Goal: Task Accomplishment & Management: Manage account settings

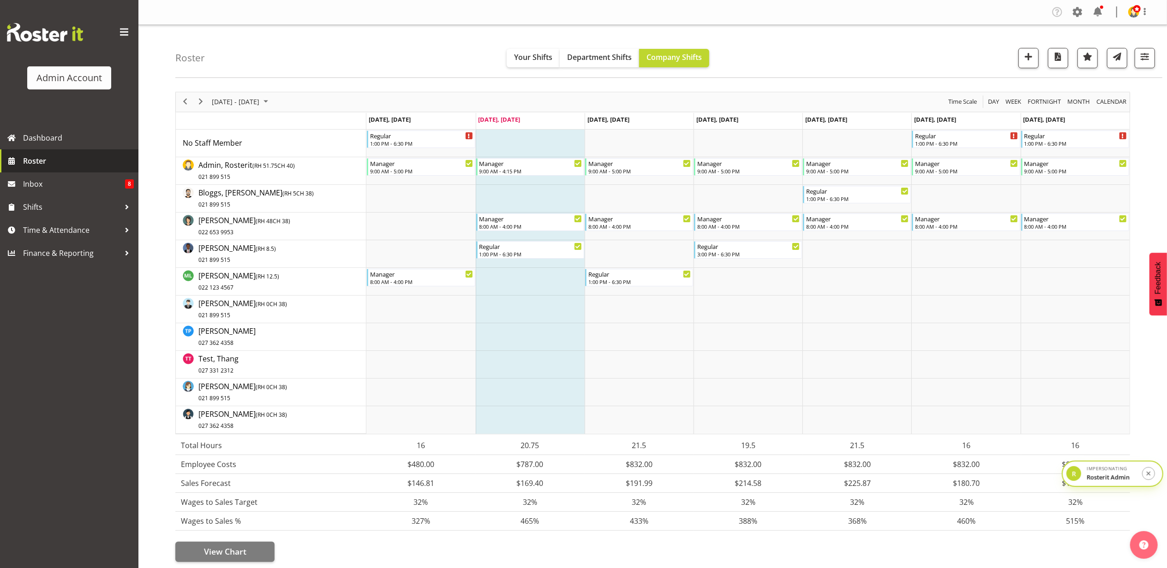
click at [67, 155] on span "Roster" at bounding box center [78, 161] width 111 height 14
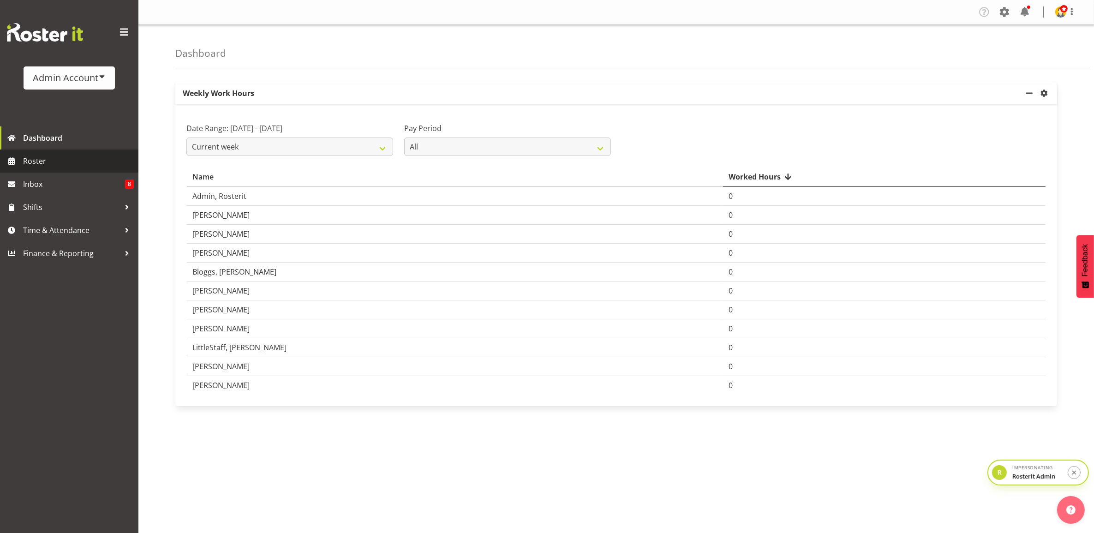
click at [53, 159] on span "Roster" at bounding box center [78, 161] width 111 height 14
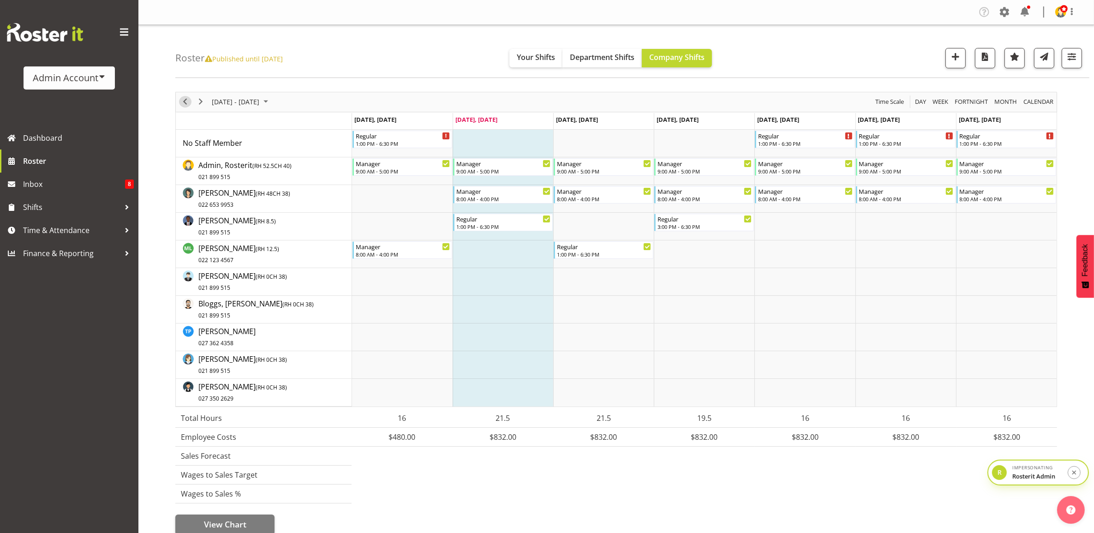
click at [183, 103] on span "Previous" at bounding box center [184, 102] width 11 height 12
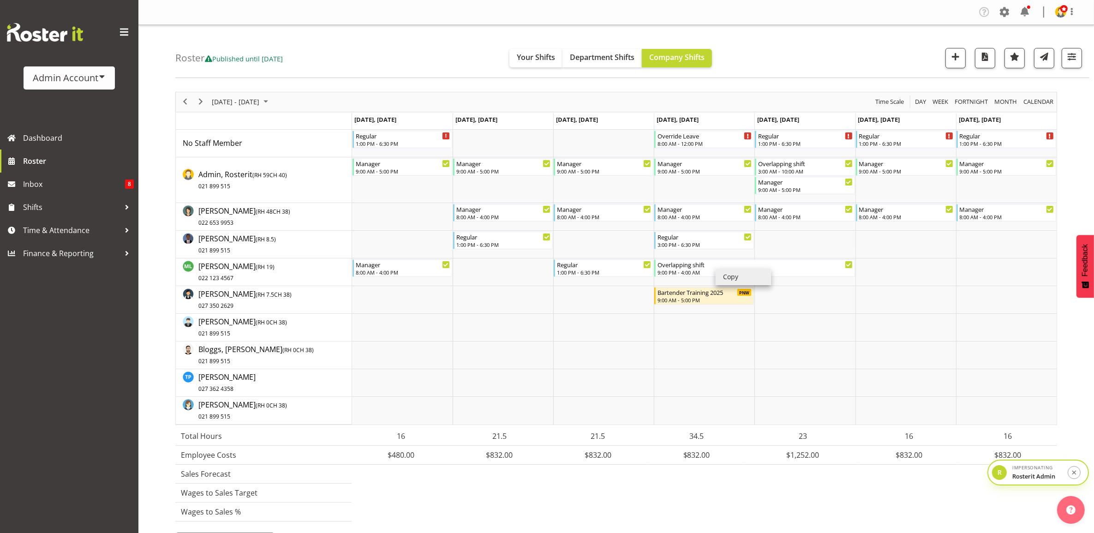
click at [734, 277] on li "Copy" at bounding box center [743, 277] width 55 height 17
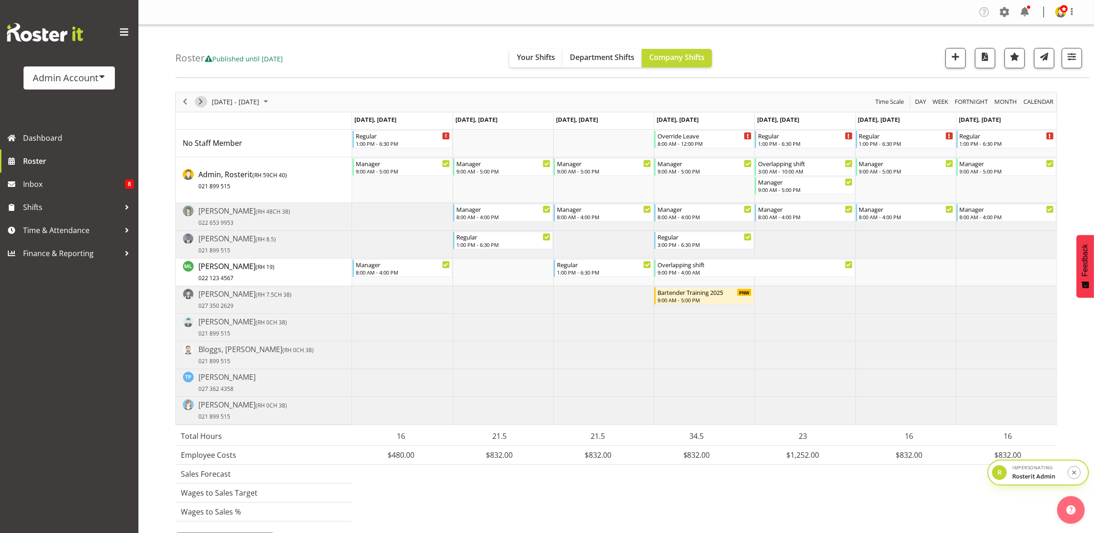
click at [199, 102] on span "Next" at bounding box center [200, 102] width 11 height 12
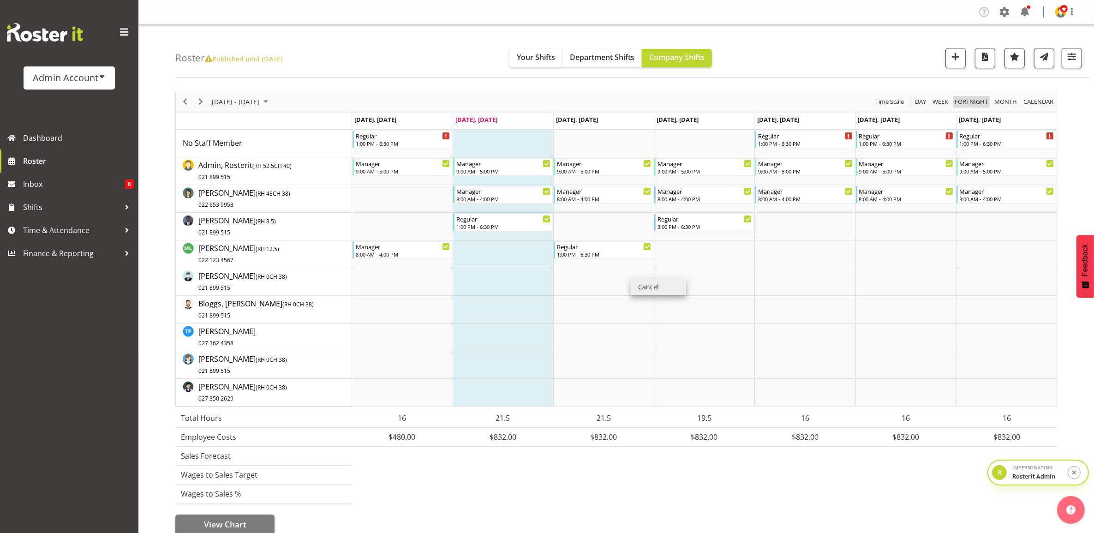
click at [962, 100] on span "Fortnight" at bounding box center [971, 102] width 35 height 12
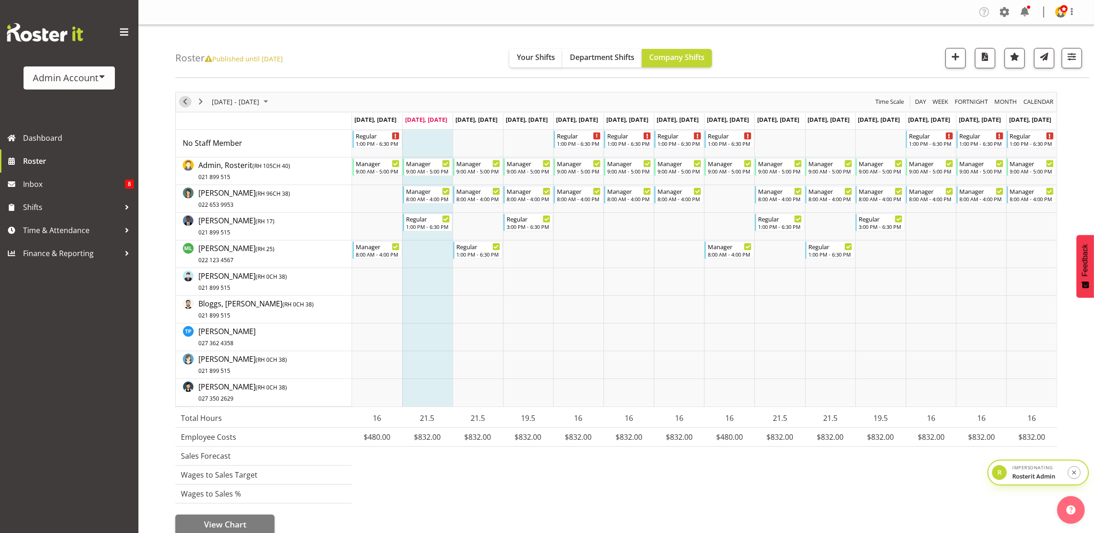
click at [181, 102] on span "Previous" at bounding box center [184, 102] width 11 height 12
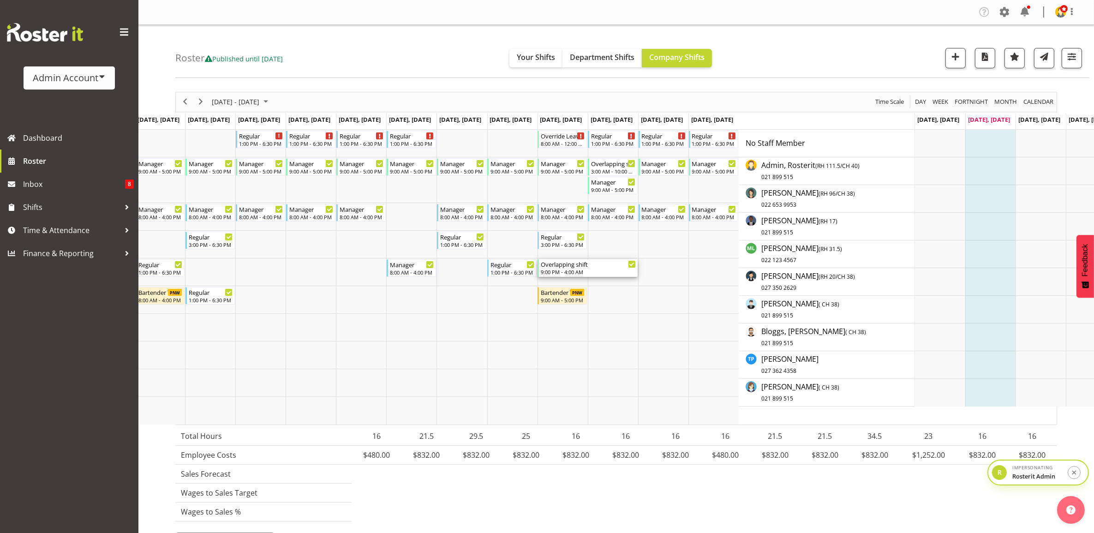
drag, startPoint x: 899, startPoint y: 269, endPoint x: 487, endPoint y: 278, distance: 412.1
click at [487, 278] on div "Regular 1:00 PM - 6:30 PM Regular 1:00 PM - 6:30 PM Regular 1:00 PM - 6:30 PM R…" at bounding box center [386, 277] width 705 height 295
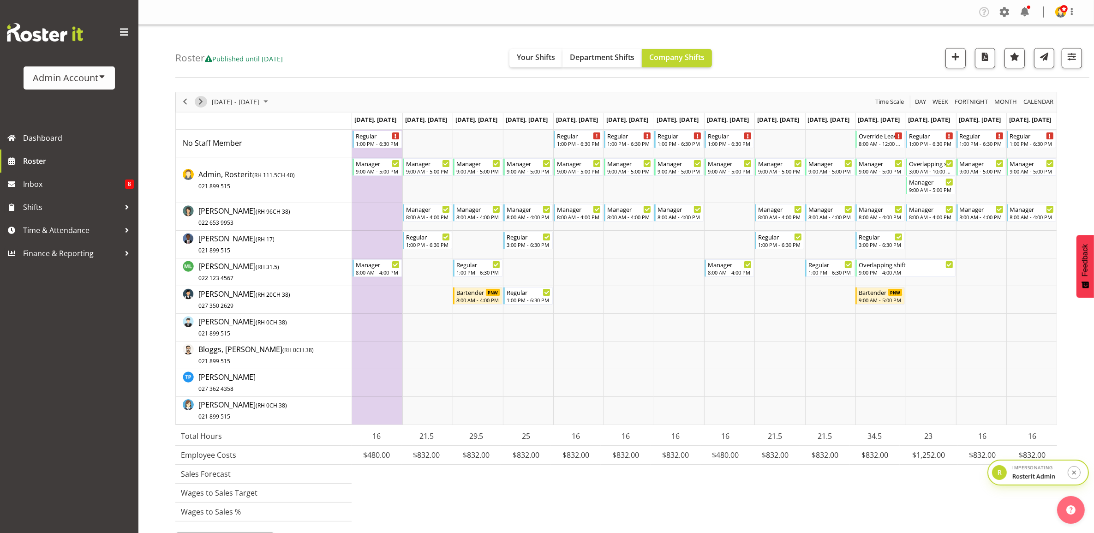
click at [202, 102] on span "Next" at bounding box center [200, 102] width 11 height 12
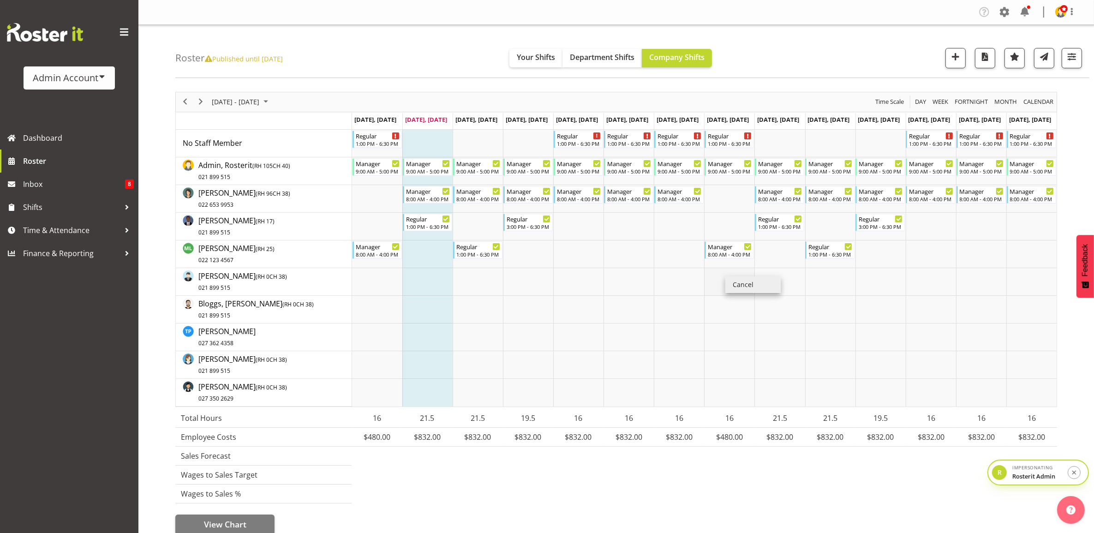
click at [718, 277] on td "Timeline Week of October 7, 2025" at bounding box center [729, 282] width 50 height 28
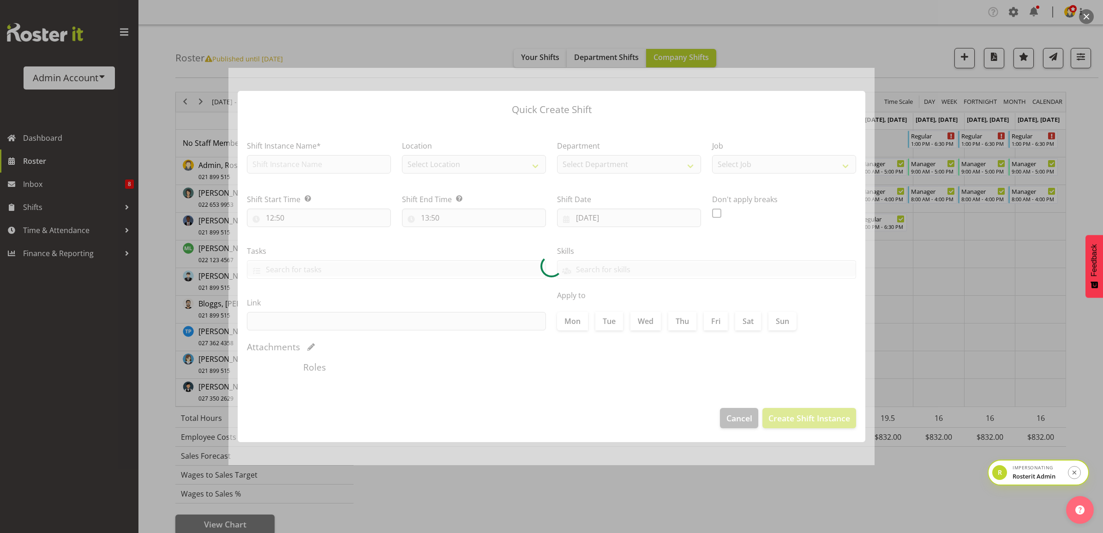
type input "13/10/2025"
checkbox input "true"
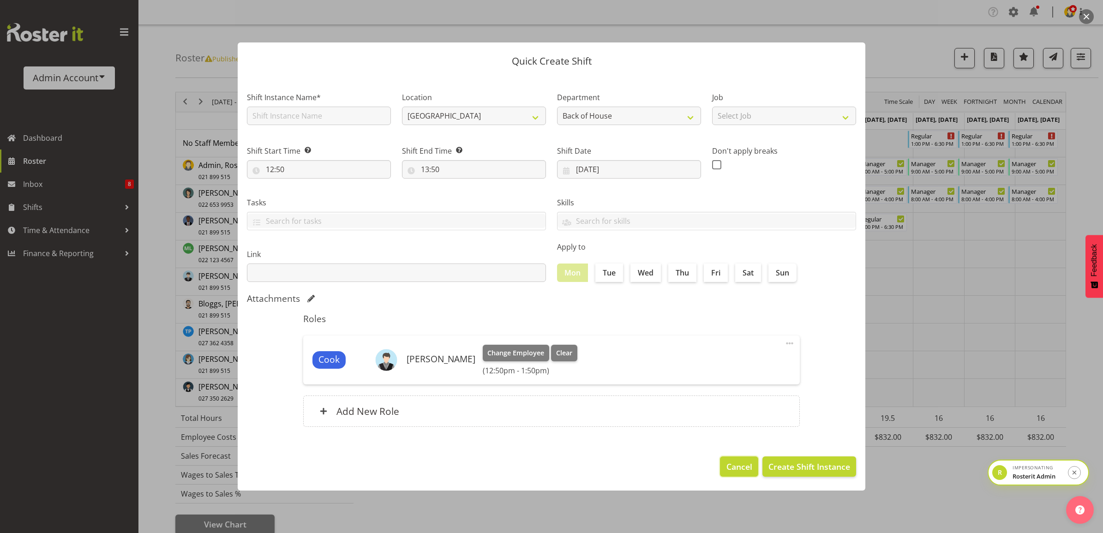
click at [727, 461] on span "Cancel" at bounding box center [739, 466] width 26 height 12
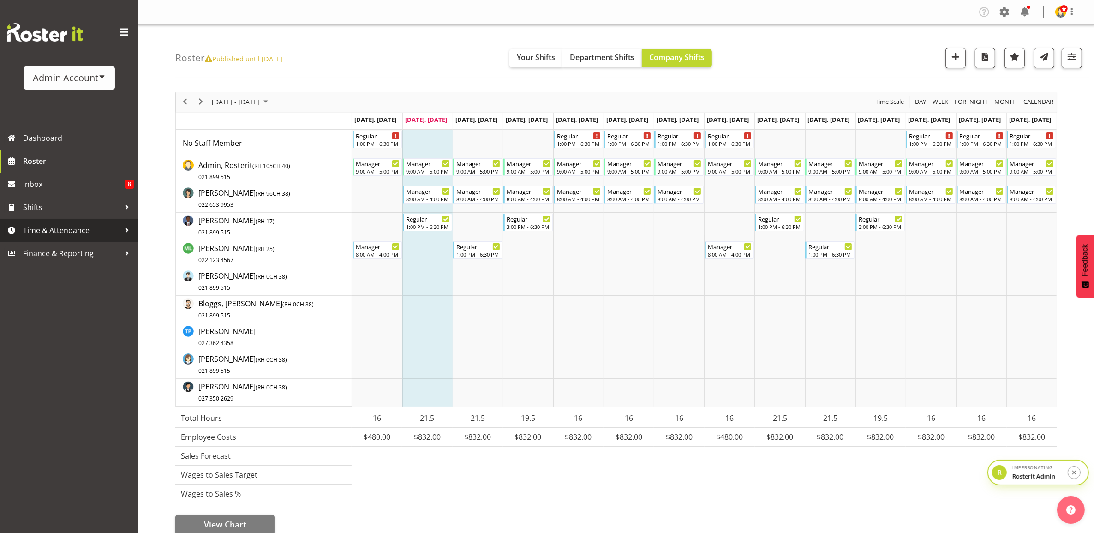
click at [68, 229] on span "Time & Attendance" at bounding box center [71, 230] width 97 height 14
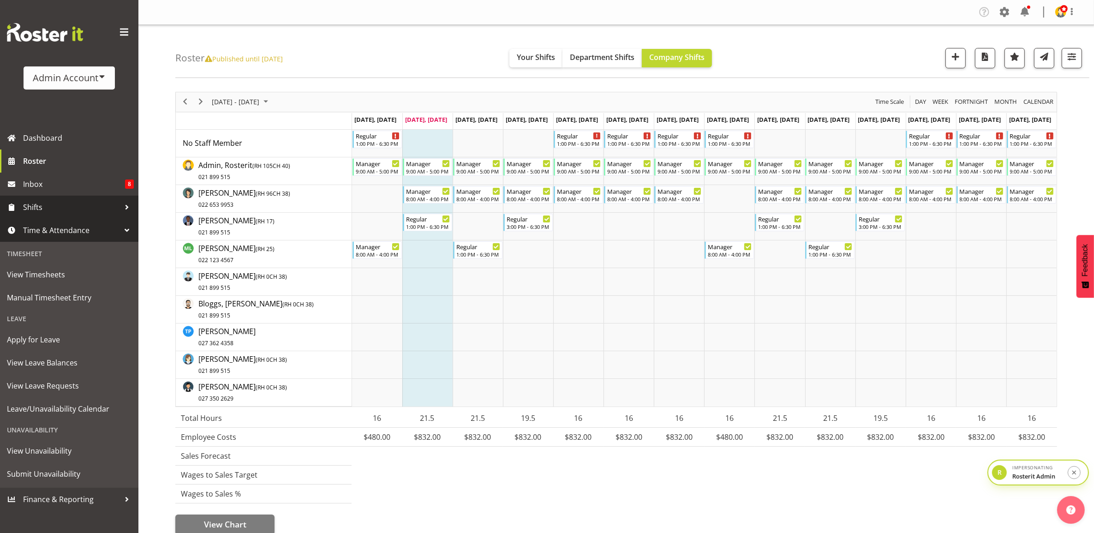
click at [52, 213] on span "Shifts" at bounding box center [71, 207] width 97 height 14
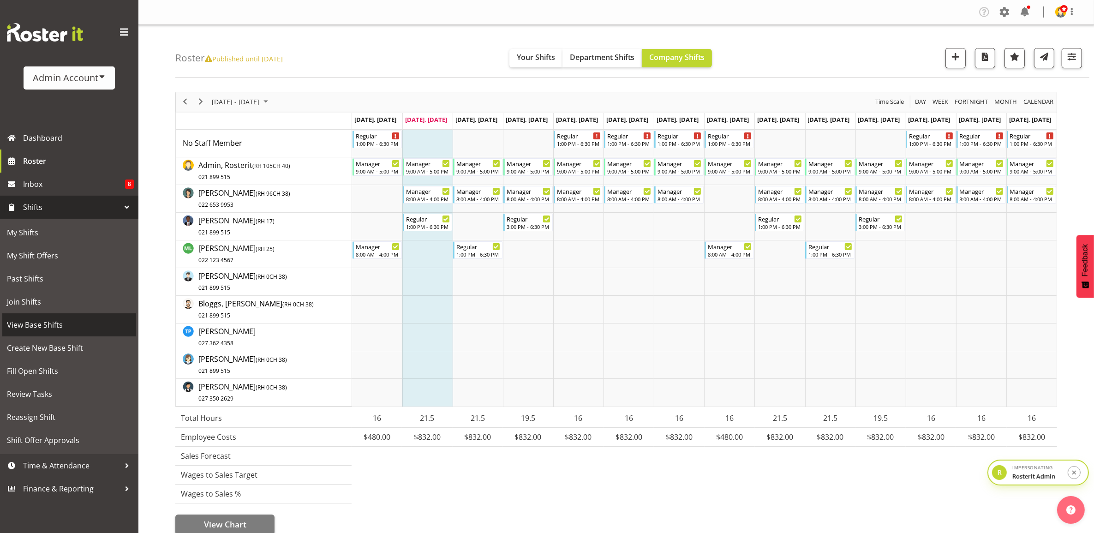
click at [49, 320] on span "View Base Shifts" at bounding box center [69, 325] width 125 height 14
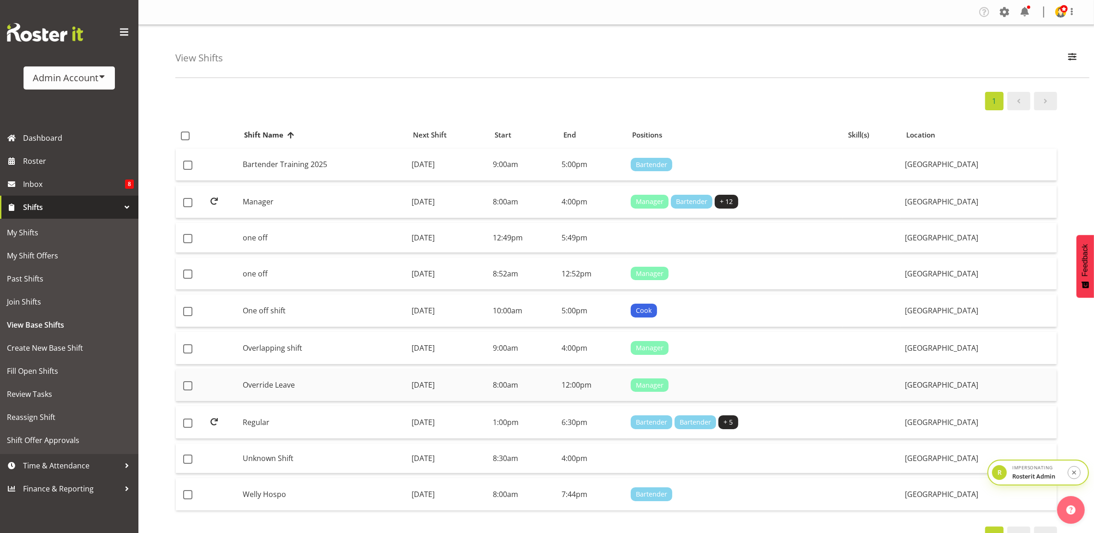
scroll to position [30, 0]
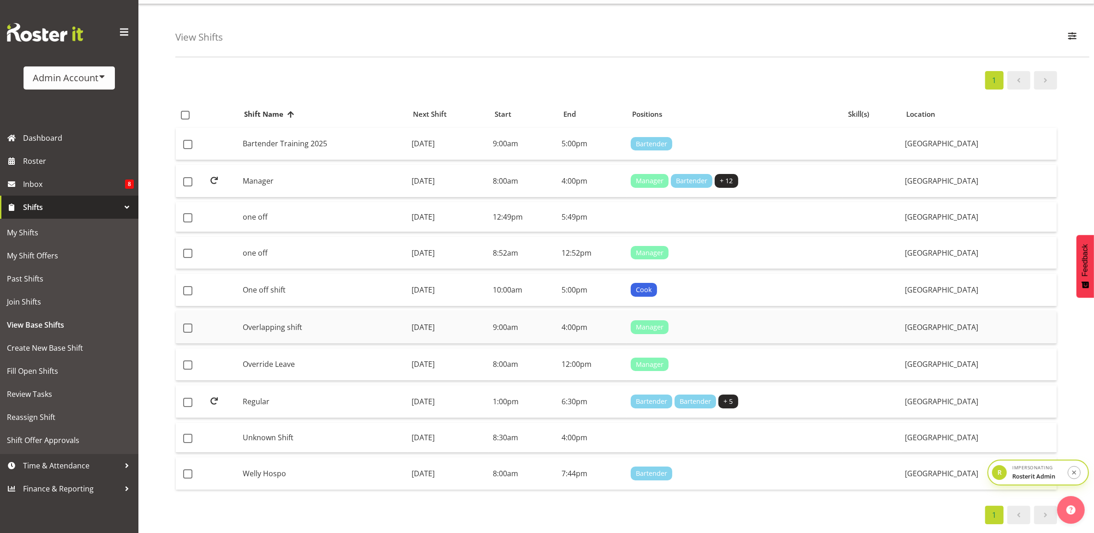
click at [489, 319] on td "[DATE]" at bounding box center [448, 327] width 81 height 33
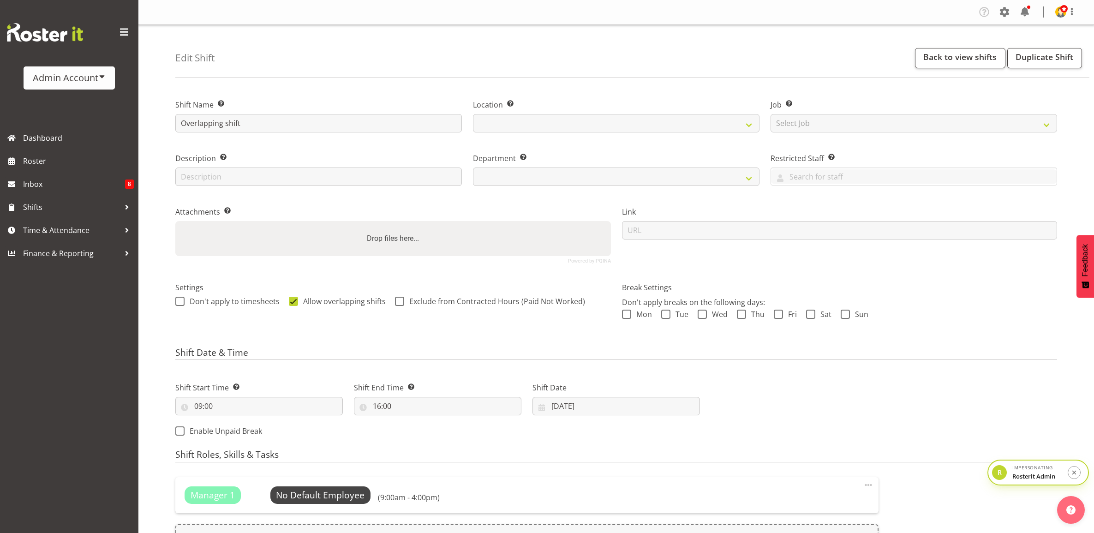
select select "9"
select select "2025"
select select "1"
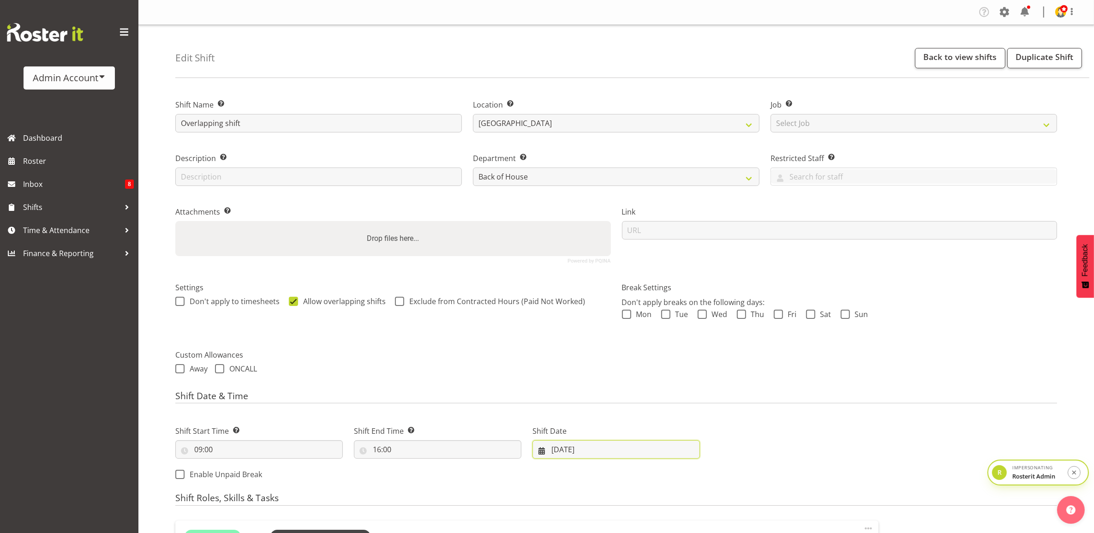
click at [572, 451] on input "02/10/2025" at bounding box center [615, 449] width 167 height 18
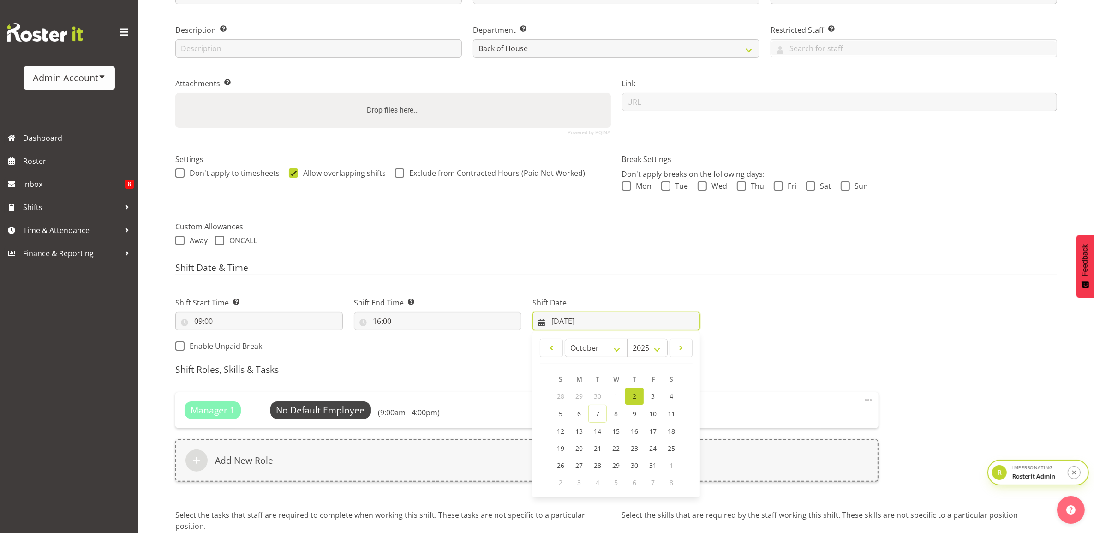
scroll to position [173, 0]
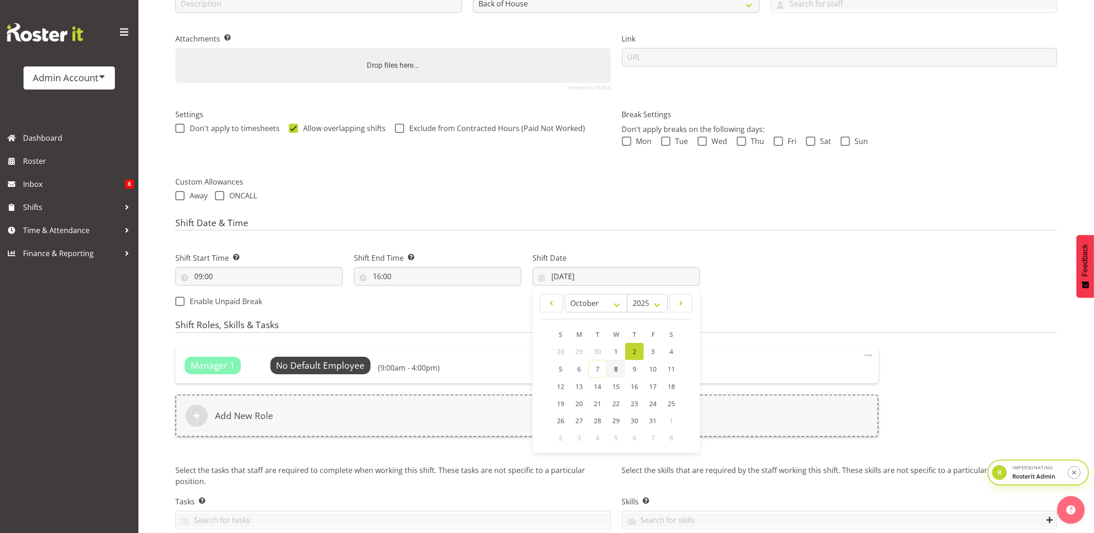
click at [618, 372] on link "8" at bounding box center [616, 369] width 18 height 18
type input "08/10/2025"
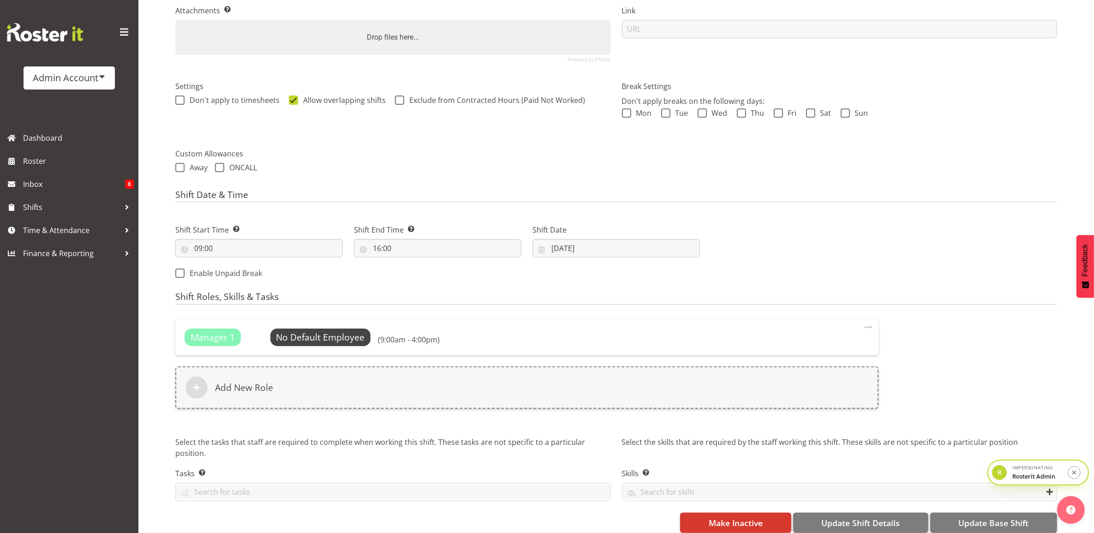
scroll to position [217, 0]
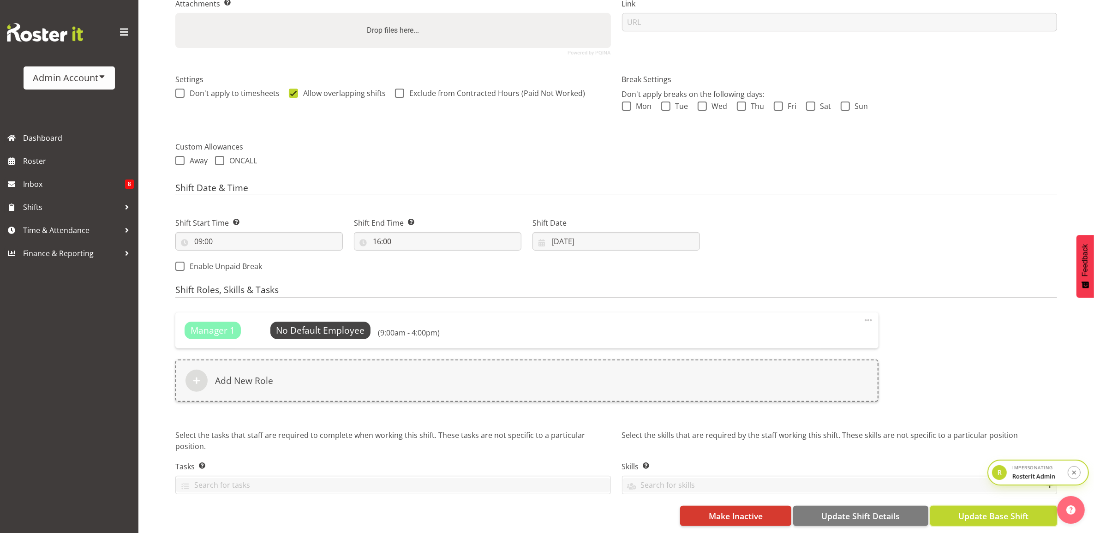
click at [977, 510] on span "Update Base Shift" at bounding box center [993, 516] width 70 height 12
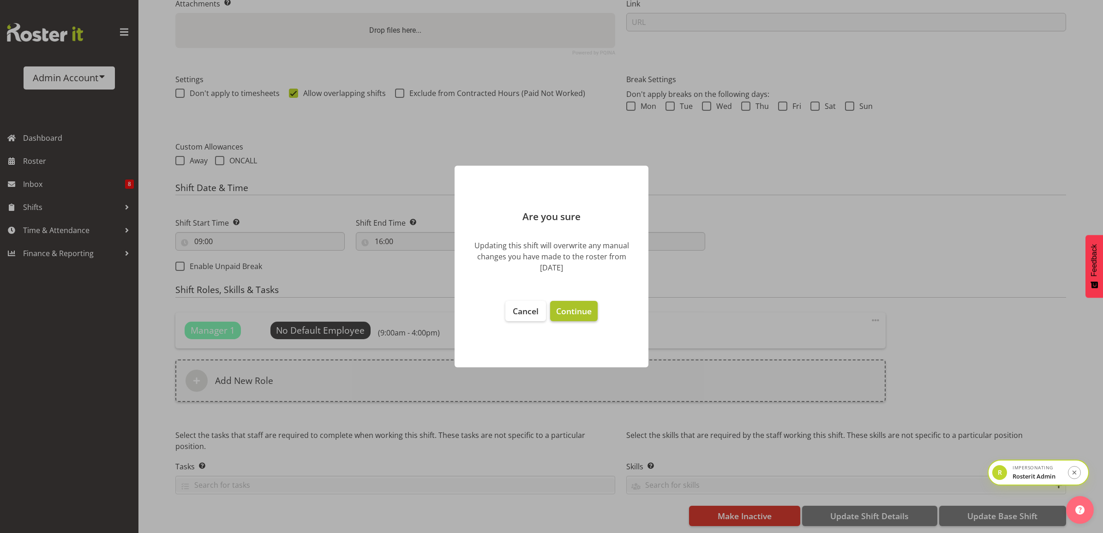
click at [577, 307] on span "Continue" at bounding box center [574, 310] width 36 height 11
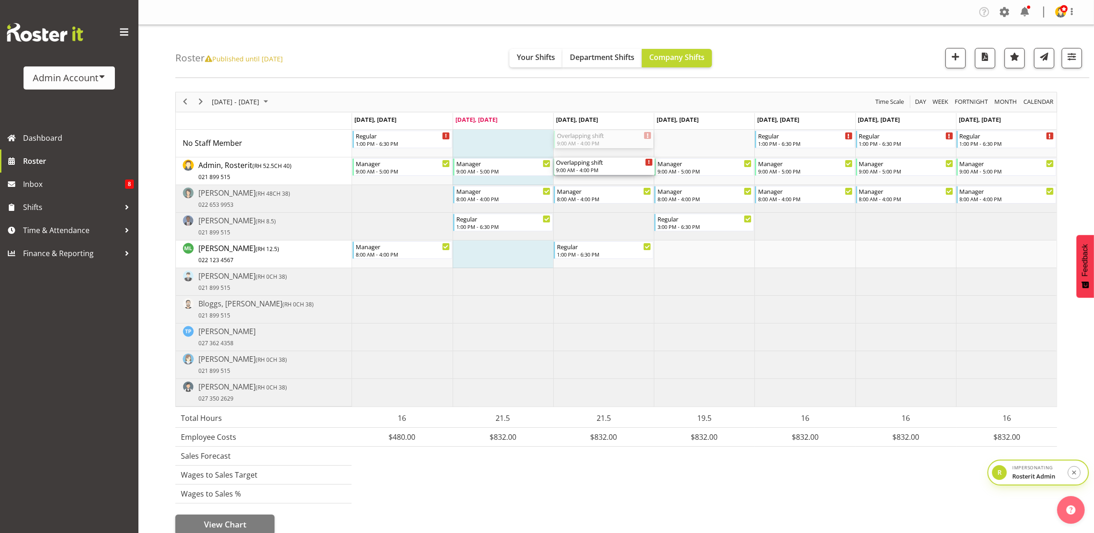
drag, startPoint x: 616, startPoint y: 141, endPoint x: 614, endPoint y: 174, distance: 33.3
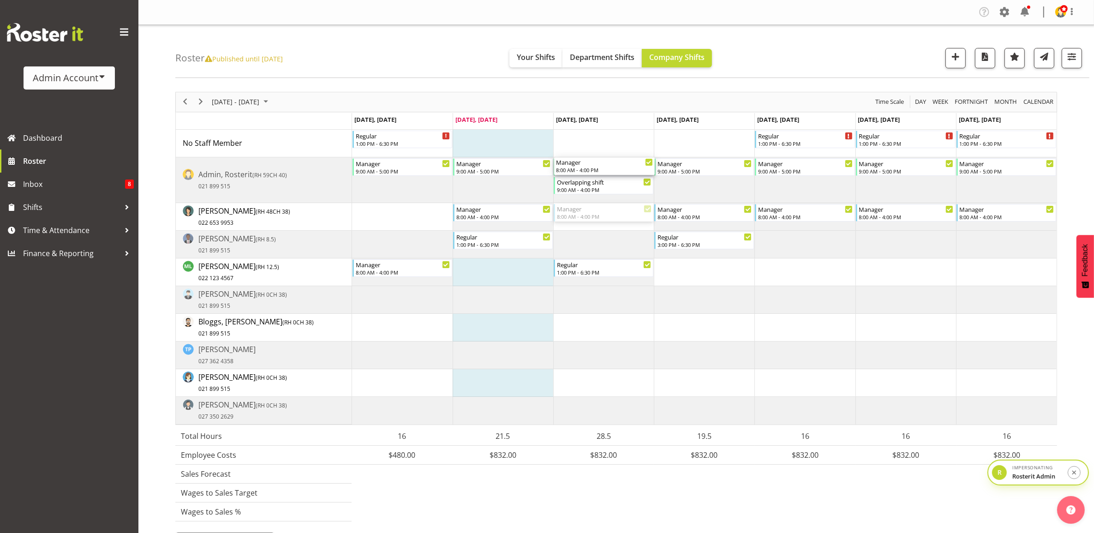
drag, startPoint x: 603, startPoint y: 216, endPoint x: 604, endPoint y: 192, distance: 23.6
click at [604, 192] on div "Regular 1:00 PM - 6:30 PM Regular 1:00 PM - 6:30 PM Regular 1:00 PM - 6:30 PM R…" at bounding box center [704, 277] width 705 height 295
drag, startPoint x: 609, startPoint y: 213, endPoint x: 613, endPoint y: 155, distance: 58.3
click at [613, 155] on div "Regular 1:00 PM - 6:30 PM Regular 1:00 PM - 6:30 PM Regular 1:00 PM - 6:30 PM R…" at bounding box center [704, 277] width 705 height 295
drag, startPoint x: 621, startPoint y: 141, endPoint x: 616, endPoint y: 184, distance: 42.7
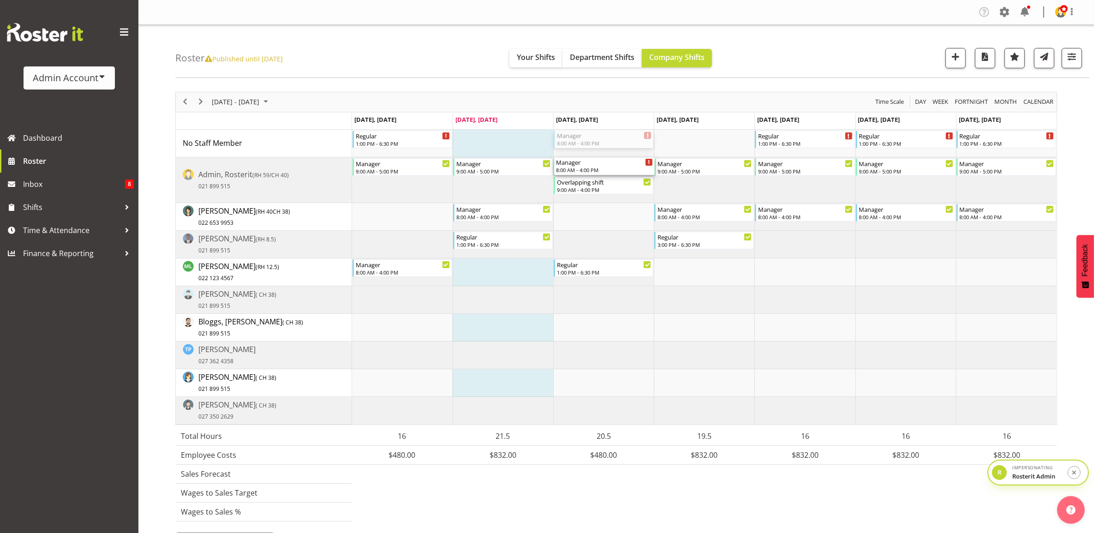
click at [616, 184] on div "Regular 1:00 PM - 6:30 PM Manager 8:00 AM - 4:00 PM Regular 1:00 PM - 6:30 PM R…" at bounding box center [704, 277] width 705 height 295
drag, startPoint x: 613, startPoint y: 135, endPoint x: 607, endPoint y: 223, distance: 87.8
click at [607, 223] on div "Regular 1:00 PM - 6:30 PM Manager 8:00 AM - 4:00 PM Regular 1:00 PM - 6:30 PM R…" at bounding box center [704, 277] width 705 height 295
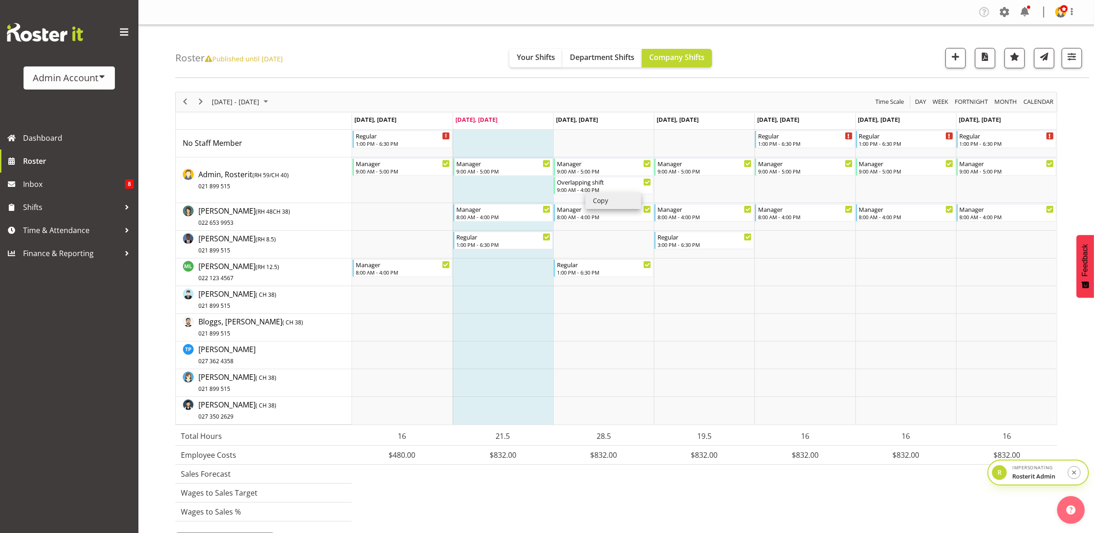
click at [607, 200] on li "Copy" at bounding box center [612, 200] width 55 height 17
click at [618, 149] on li "Paste" at bounding box center [637, 150] width 55 height 17
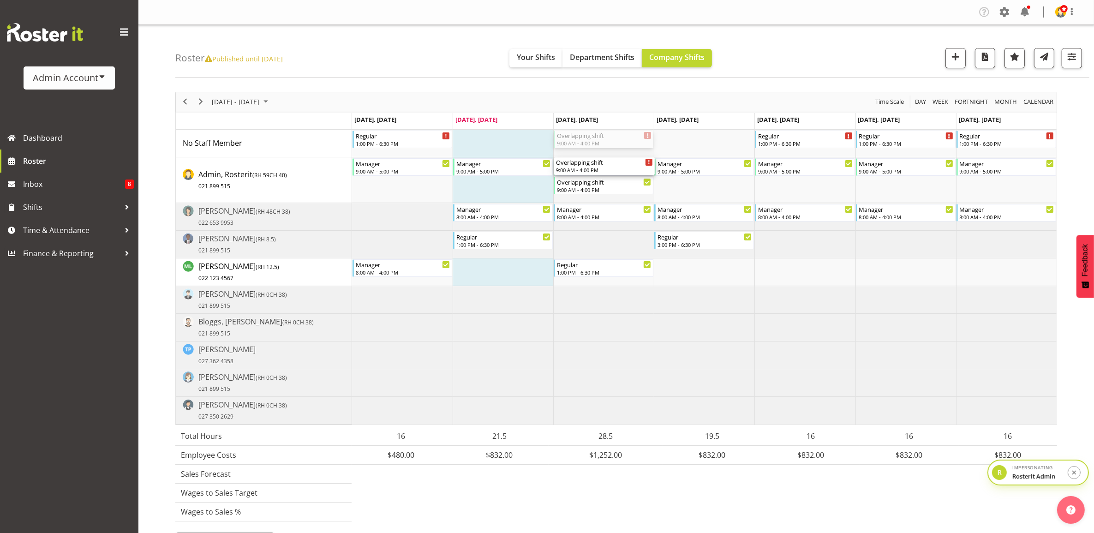
drag, startPoint x: 616, startPoint y: 144, endPoint x: 616, endPoint y: 181, distance: 37.4
click at [616, 181] on div "Regular 1:00 PM - 6:30 PM Overlapping shift 9:00 AM - 4:00 PM Regular 1:00 PM -…" at bounding box center [704, 277] width 705 height 295
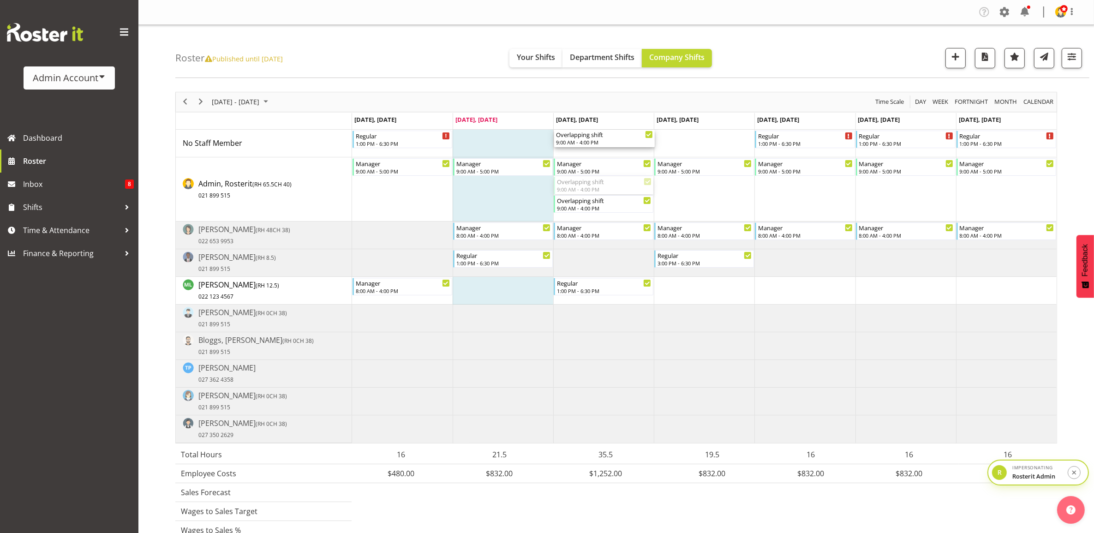
drag, startPoint x: 613, startPoint y: 187, endPoint x: 611, endPoint y: 150, distance: 36.5
click at [611, 150] on div "Regular 1:00 PM - 6:30 PM Regular 1:00 PM - 6:30 PM Regular 1:00 PM - 6:30 PM R…" at bounding box center [704, 286] width 705 height 313
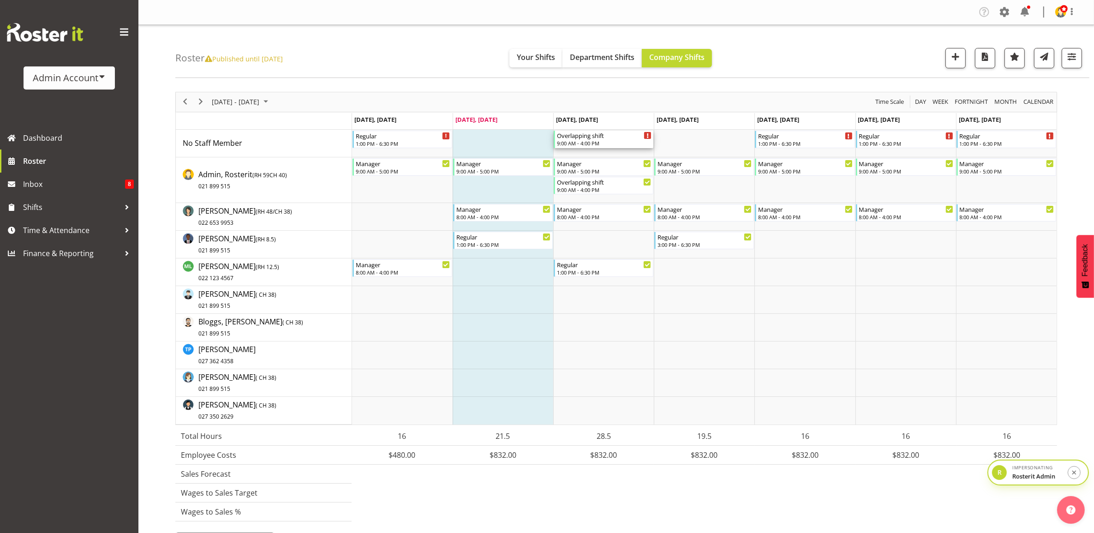
click at [607, 143] on div "9:00 AM - 4:00 PM" at bounding box center [604, 142] width 95 height 7
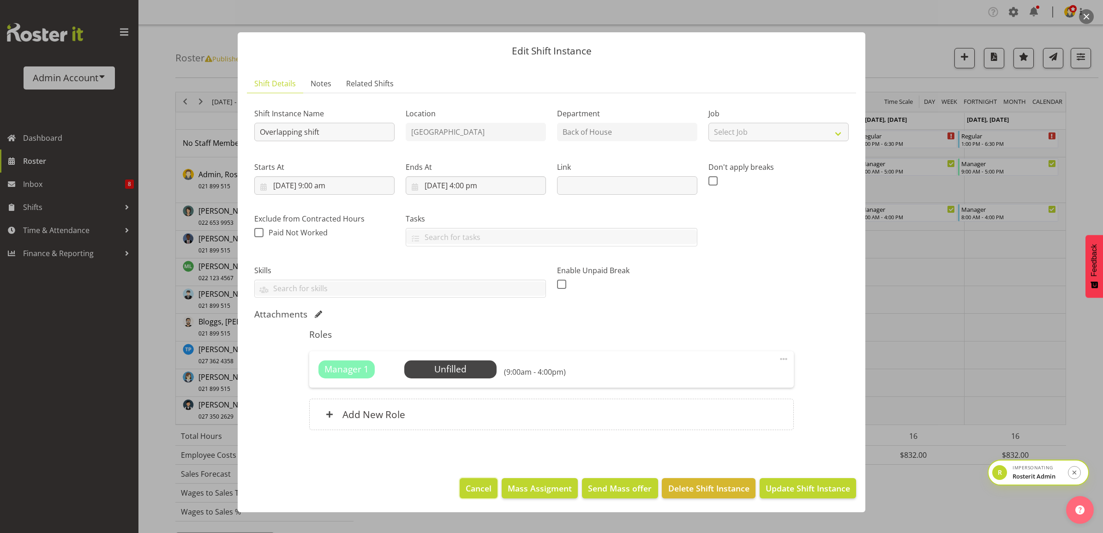
click at [491, 481] on button "Cancel" at bounding box center [479, 488] width 38 height 20
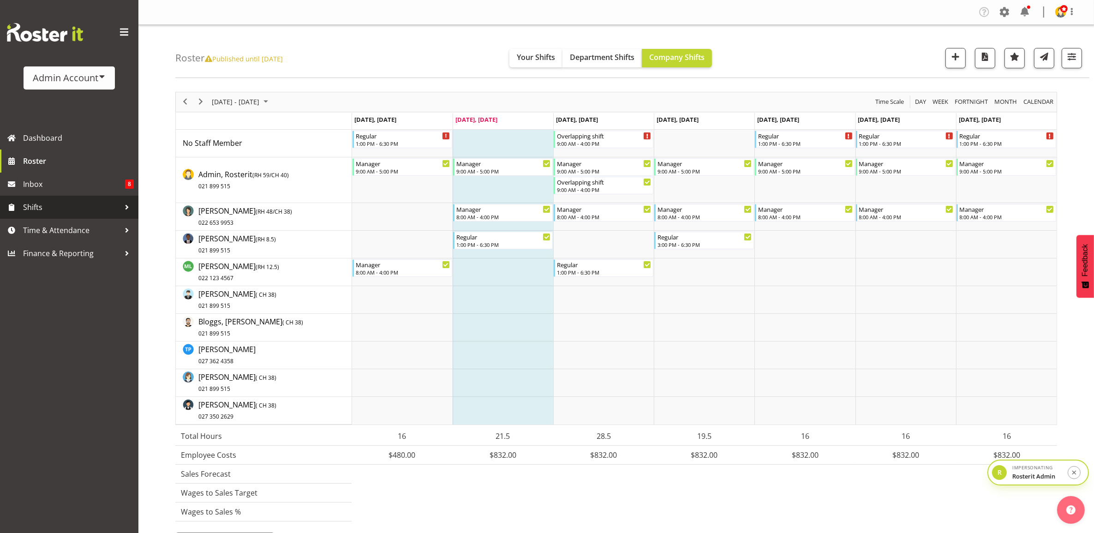
click at [48, 199] on link "Shifts" at bounding box center [69, 207] width 138 height 23
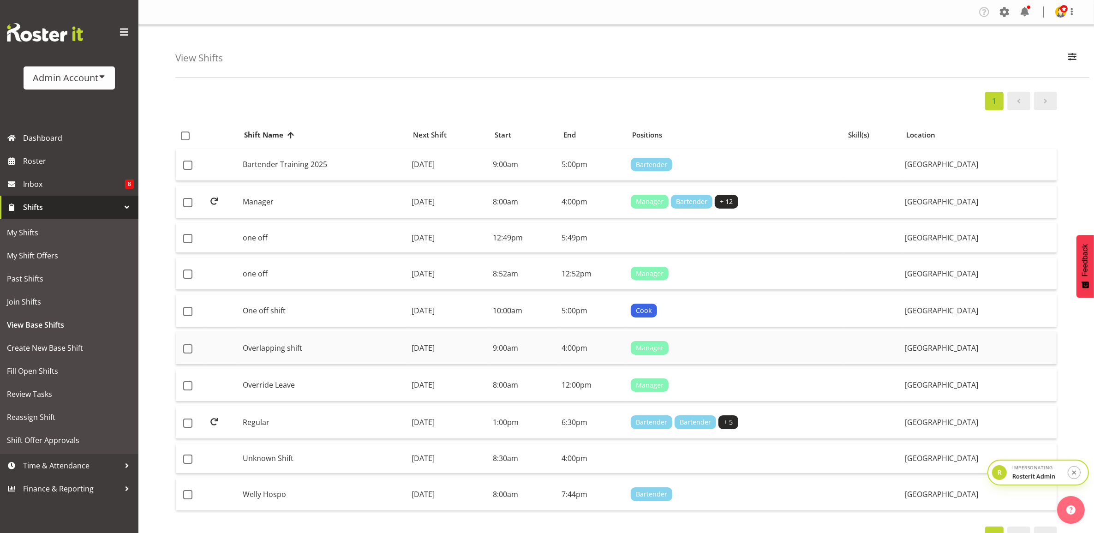
click at [369, 347] on td "Overlapping shift" at bounding box center [323, 348] width 169 height 33
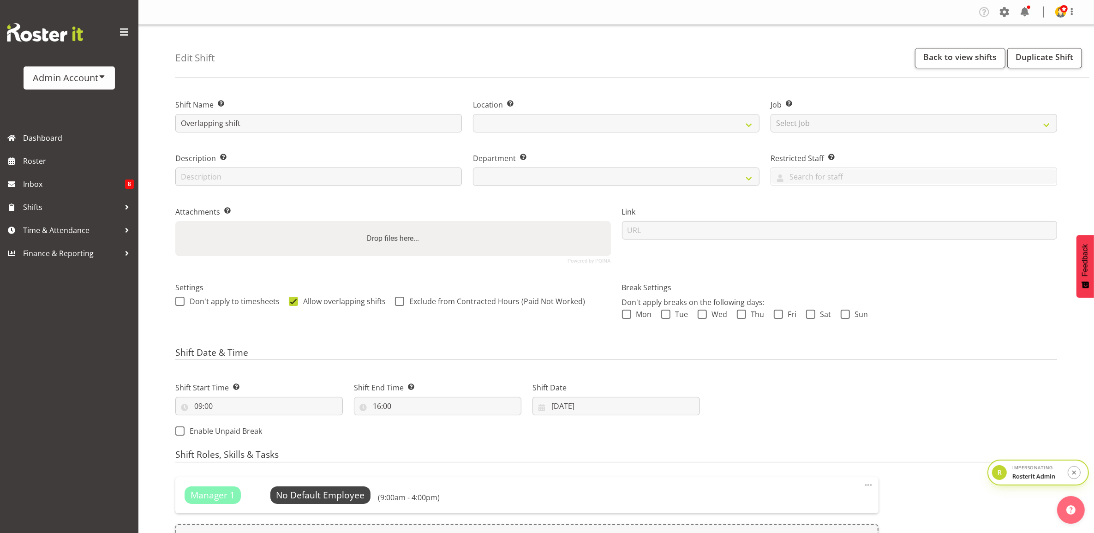
select select
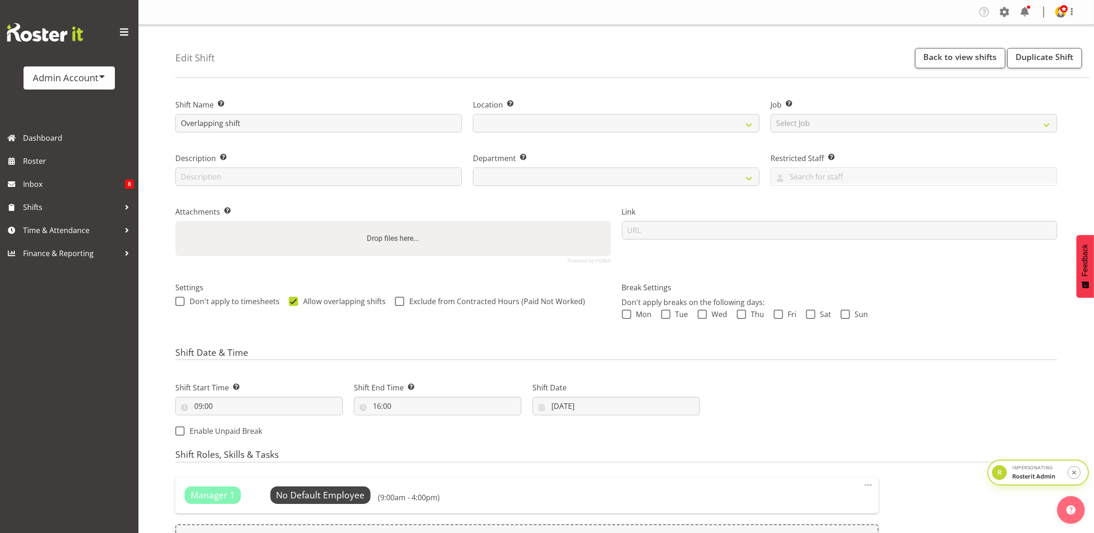
select select "1"
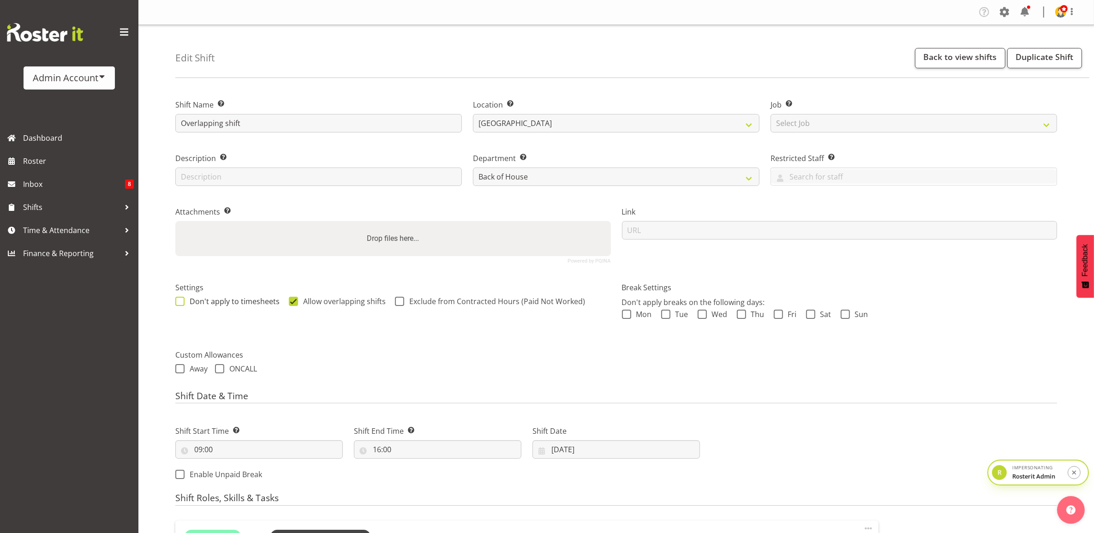
click at [185, 300] on span "Don't apply to timesheets" at bounding box center [232, 301] width 95 height 9
click at [181, 300] on input "Don't apply to timesheets" at bounding box center [178, 301] width 6 height 6
checkbox input "true"
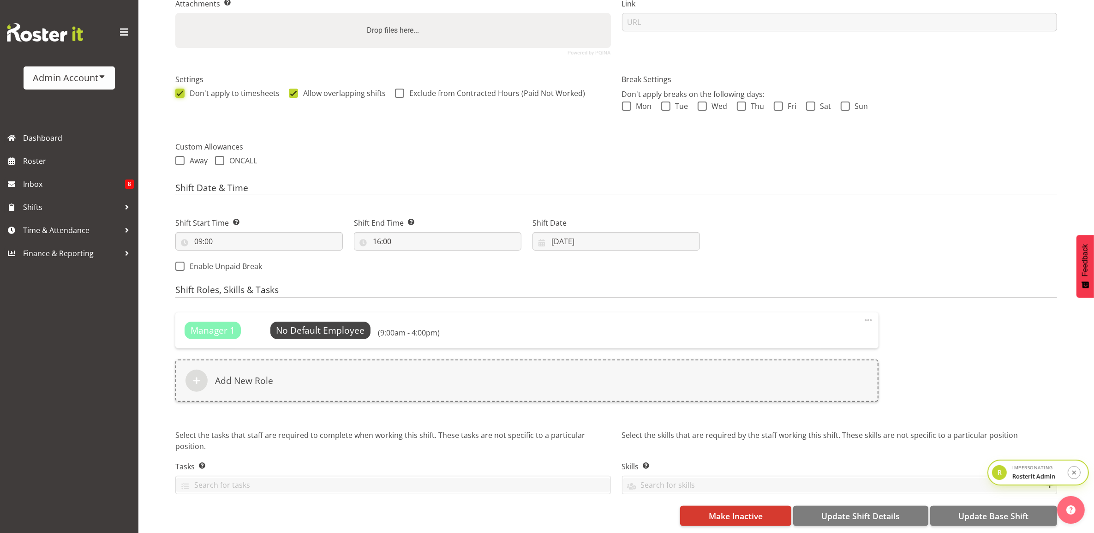
scroll to position [217, 0]
click at [998, 510] on span "Update Base Shift" at bounding box center [993, 516] width 70 height 12
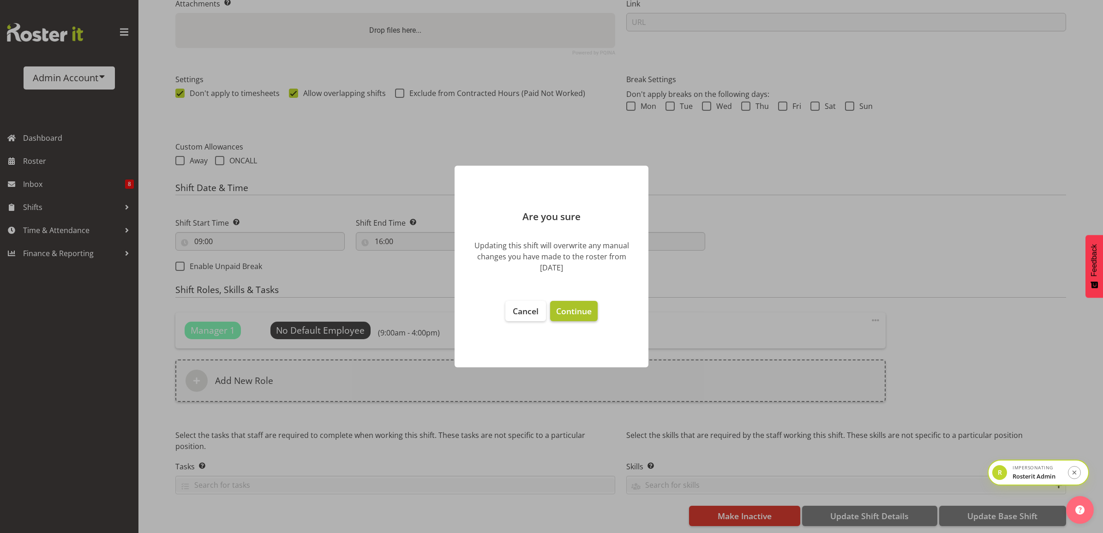
click at [591, 306] on span "Continue" at bounding box center [574, 310] width 36 height 11
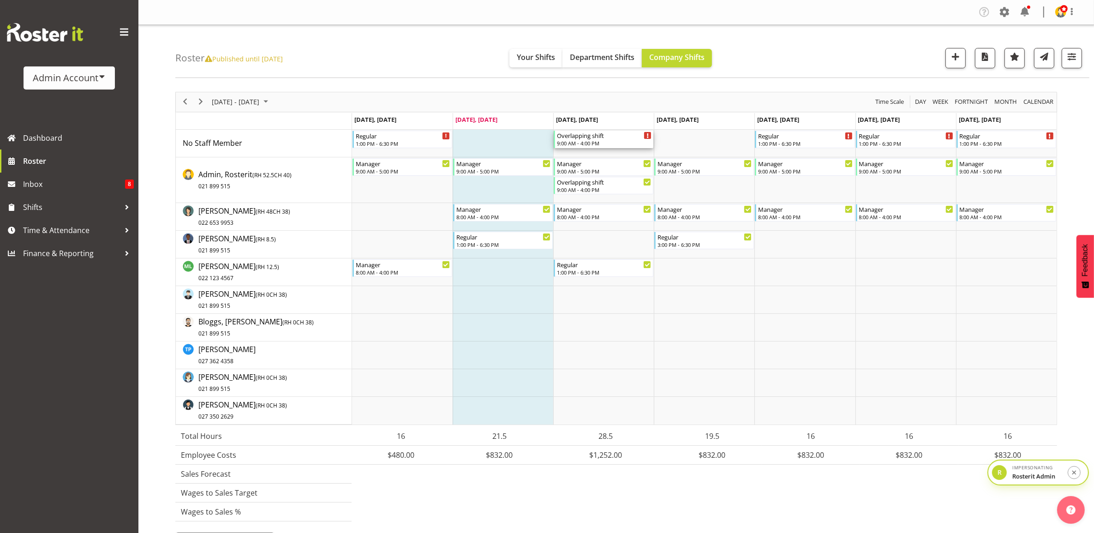
click at [597, 140] on div "Overlapping shift 9:00 AM - 4:00 PM" at bounding box center [604, 140] width 95 height 18
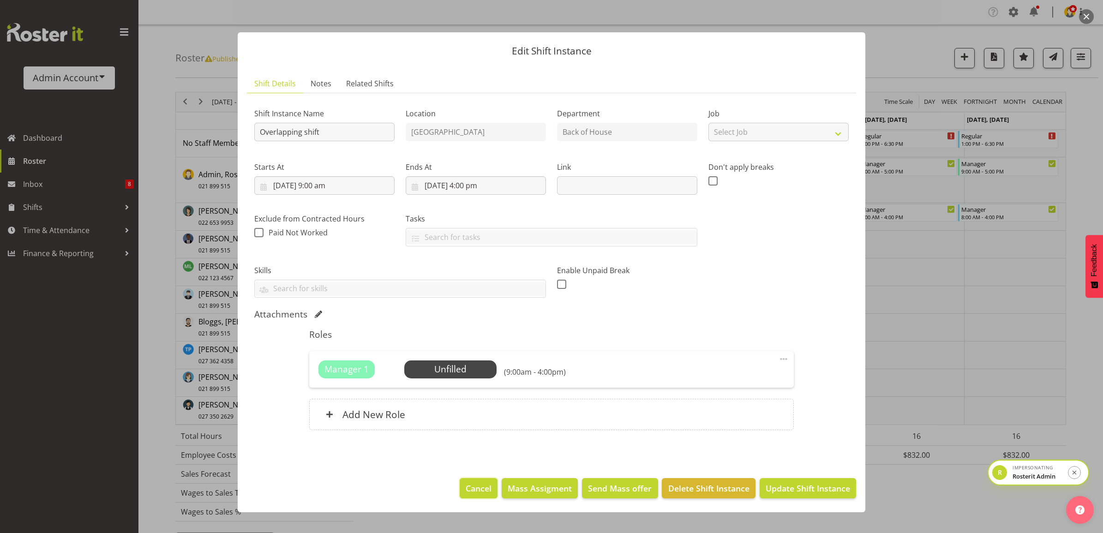
click at [476, 494] on span "Cancel" at bounding box center [479, 488] width 26 height 12
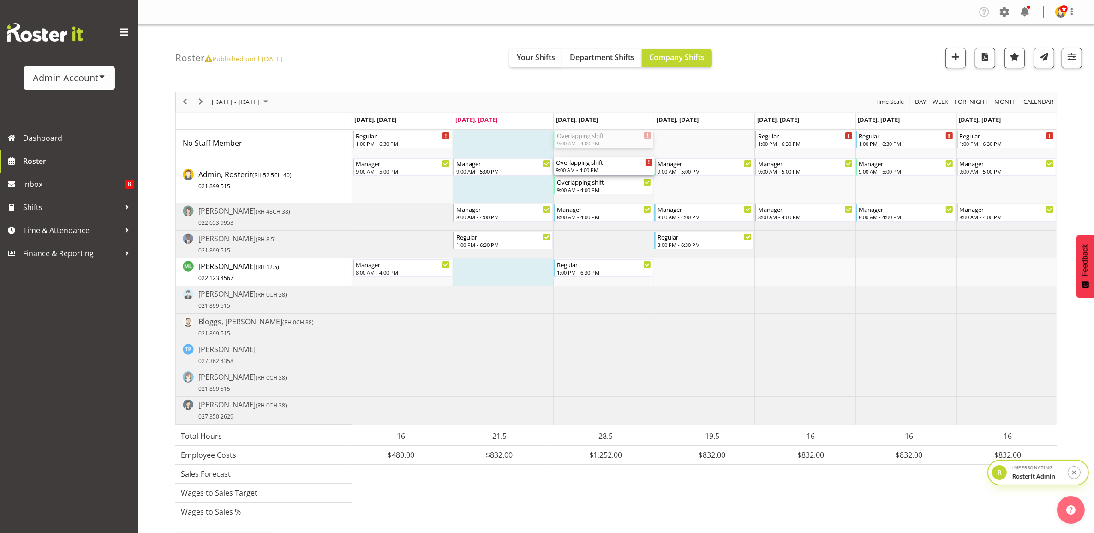
drag, startPoint x: 605, startPoint y: 140, endPoint x: 605, endPoint y: 185, distance: 45.7
click at [605, 185] on div "Regular 1:00 PM - 6:30 PM Overlapping shift 9:00 AM - 4:00 PM Regular 1:00 PM -…" at bounding box center [704, 277] width 705 height 295
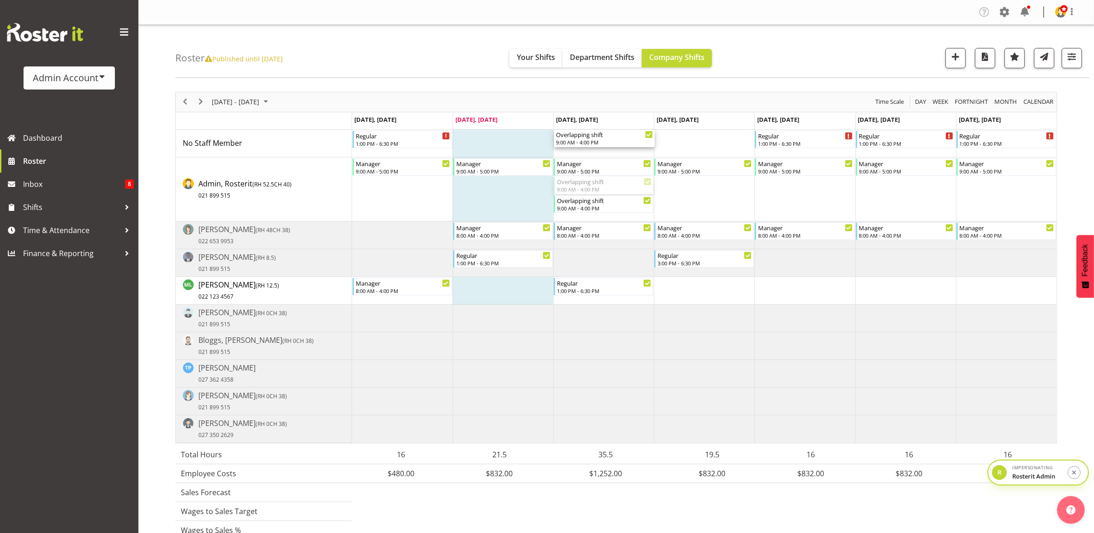
drag, startPoint x: 621, startPoint y: 183, endPoint x: 624, endPoint y: 150, distance: 32.4
click at [624, 150] on div "Regular 1:00 PM - 6:30 PM Regular 1:00 PM - 6:30 PM Regular 1:00 PM - 6:30 PM R…" at bounding box center [704, 286] width 705 height 313
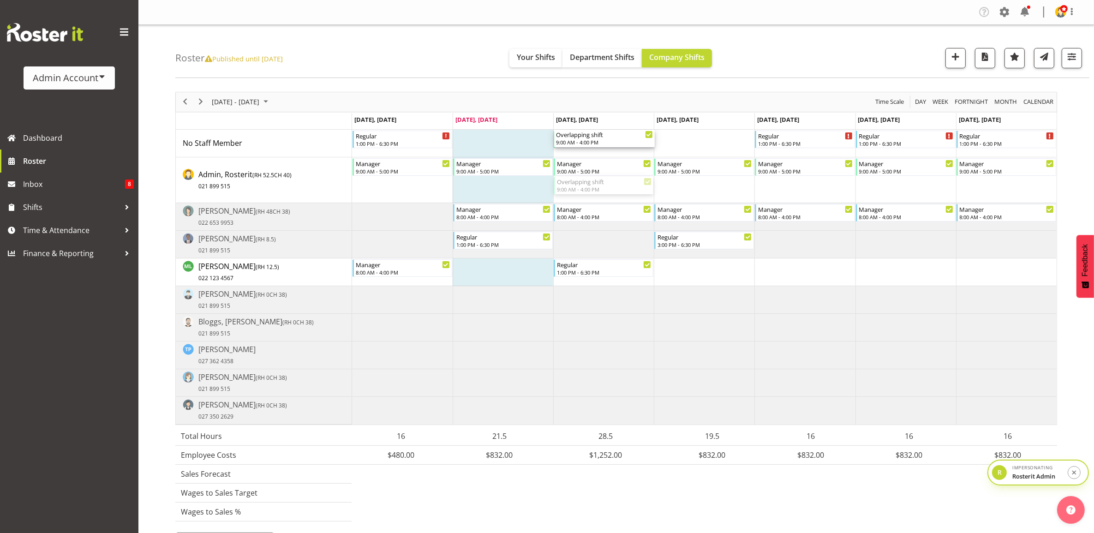
drag, startPoint x: 610, startPoint y: 191, endPoint x: 614, endPoint y: 148, distance: 43.5
click at [614, 148] on div "Regular 1:00 PM - 6:30 PM Overlapping shift 9:00 AM - 4:00 PM Regular 1:00 PM -…" at bounding box center [704, 277] width 705 height 295
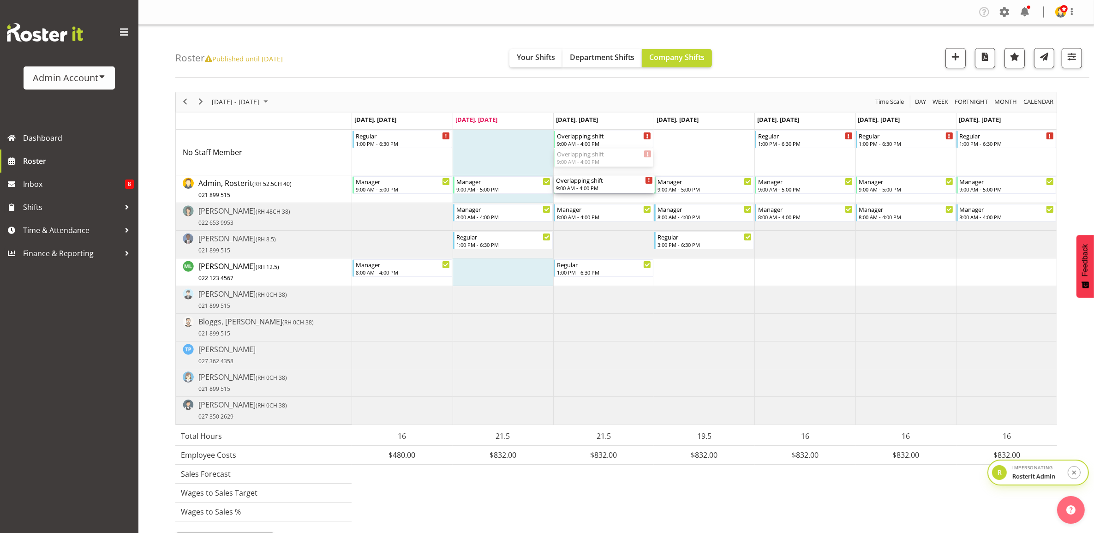
drag, startPoint x: 605, startPoint y: 160, endPoint x: 605, endPoint y: 181, distance: 21.2
